Goal: Information Seeking & Learning: Learn about a topic

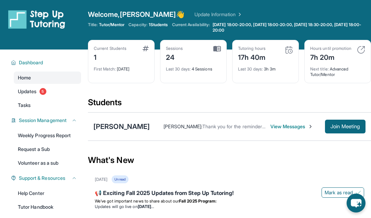
click at [287, 50] on img at bounding box center [289, 50] width 8 height 8
click at [290, 49] on img at bounding box center [289, 50] width 8 height 8
click at [264, 47] on div "Tutoring hours" at bounding box center [252, 48] width 28 height 5
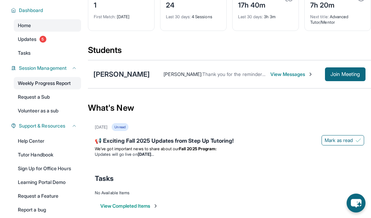
scroll to position [84, 0]
